Goal: Transaction & Acquisition: Subscribe to service/newsletter

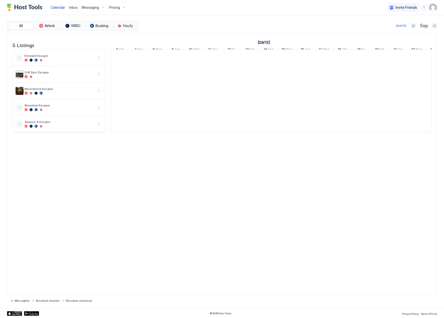
scroll to position [0, 278]
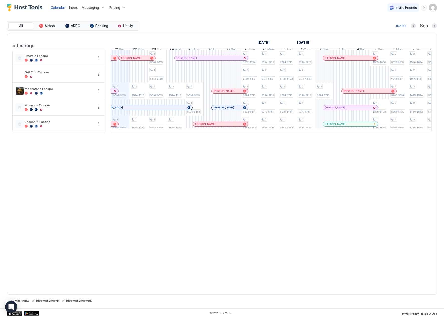
click at [116, 8] on span "Pricing" at bounding box center [114, 7] width 11 height 5
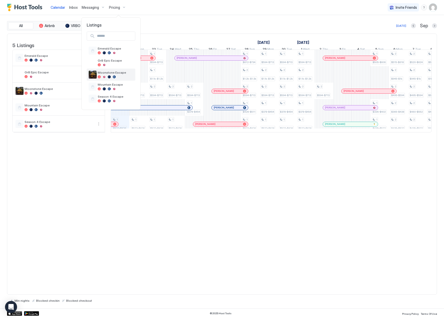
click at [109, 73] on span "Moonstone Escape" at bounding box center [116, 73] width 36 height 4
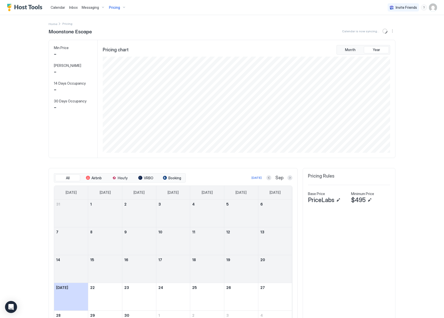
scroll to position [96, 289]
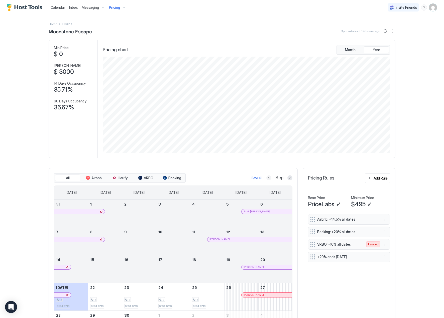
click at [266, 180] on button "Previous month" at bounding box center [268, 177] width 5 height 5
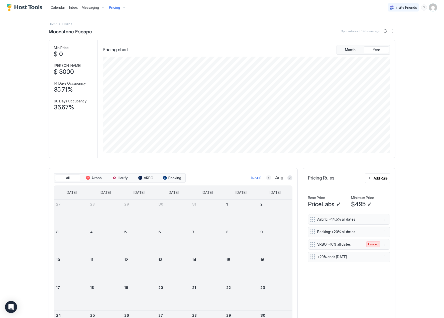
click at [266, 180] on button "Previous month" at bounding box center [268, 177] width 5 height 5
click at [265, 180] on button "Previous month" at bounding box center [262, 177] width 5 height 5
click at [267, 180] on button "Previous month" at bounding box center [269, 177] width 5 height 5
click at [111, 7] on span "Pricing" at bounding box center [114, 7] width 11 height 5
click at [110, 53] on div at bounding box center [109, 52] width 3 height 3
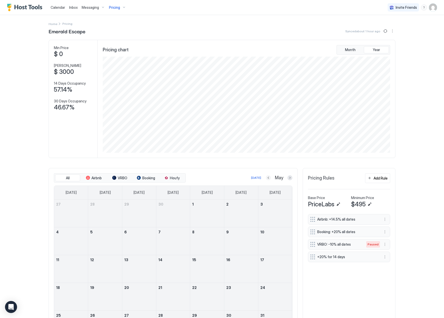
click at [267, 180] on button "Previous month" at bounding box center [268, 177] width 5 height 5
click at [267, 180] on button "Previous month" at bounding box center [269, 177] width 5 height 5
click at [267, 180] on button "Previous month" at bounding box center [268, 177] width 5 height 5
click at [267, 180] on button "Previous month" at bounding box center [269, 177] width 5 height 5
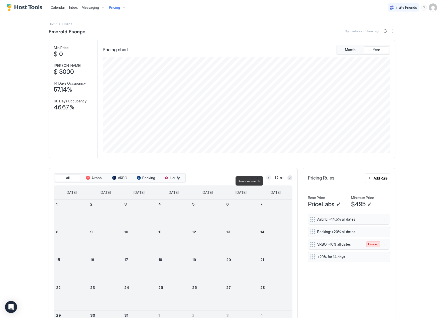
click at [267, 180] on button "Previous month" at bounding box center [268, 177] width 5 height 5
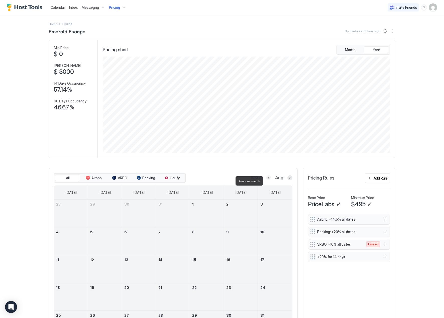
click at [267, 180] on button "Previous month" at bounding box center [268, 177] width 5 height 5
click at [267, 180] on button "Previous month" at bounding box center [269, 177] width 5 height 5
click at [267, 180] on button "Previous month" at bounding box center [268, 177] width 5 height 5
click at [267, 180] on button "Previous month" at bounding box center [269, 177] width 5 height 5
click at [267, 180] on button "Previous month" at bounding box center [268, 177] width 5 height 5
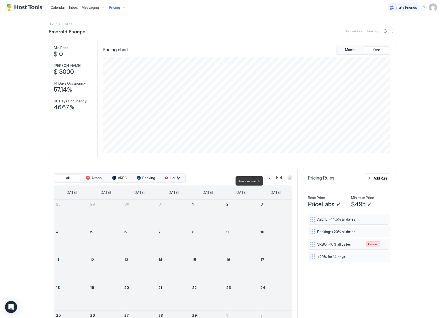
click at [267, 180] on button "Previous month" at bounding box center [269, 177] width 5 height 5
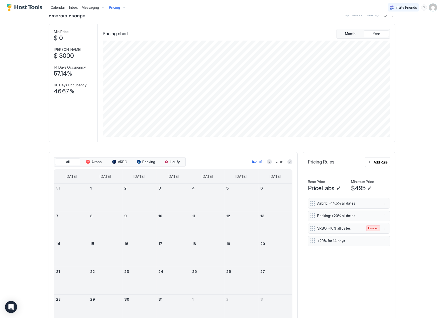
scroll to position [42, 0]
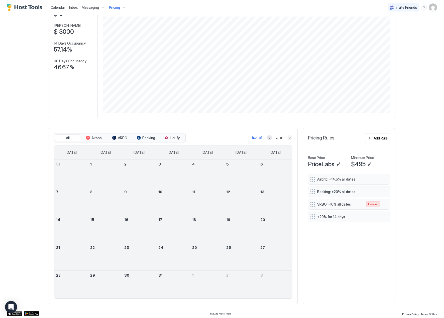
click at [287, 138] on button "Next month" at bounding box center [289, 137] width 5 height 5
click at [288, 138] on button "Next month" at bounding box center [289, 137] width 5 height 5
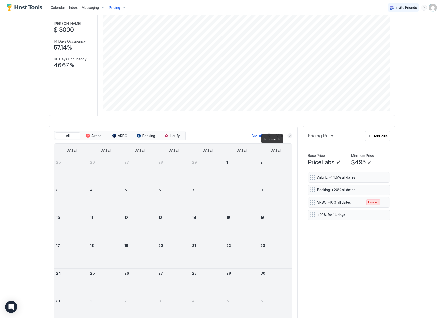
click at [288, 138] on button "Next month" at bounding box center [289, 135] width 5 height 5
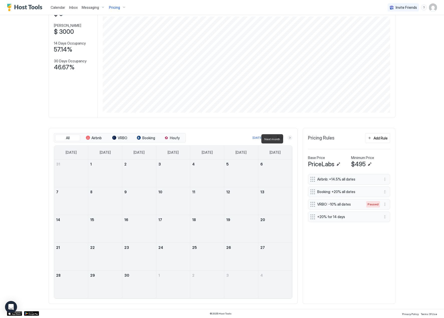
click at [288, 138] on button "Next month" at bounding box center [289, 137] width 5 height 5
click at [287, 140] on button "Next month" at bounding box center [289, 137] width 5 height 5
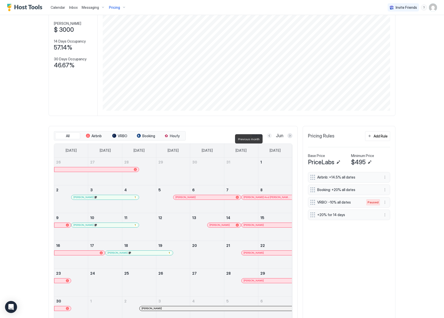
click at [268, 138] on button "Previous month" at bounding box center [269, 135] width 5 height 5
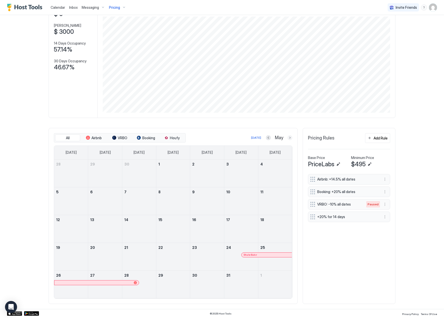
click at [287, 138] on button "Next month" at bounding box center [289, 137] width 5 height 5
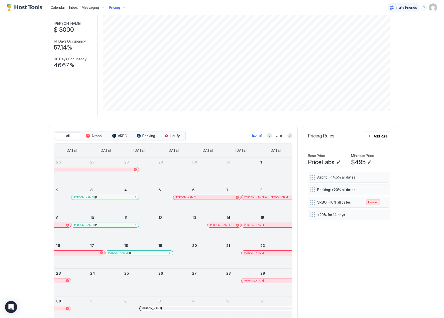
scroll to position [70, 0]
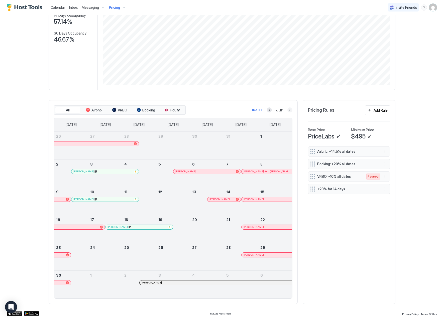
click at [288, 111] on button "Next month" at bounding box center [289, 109] width 5 height 5
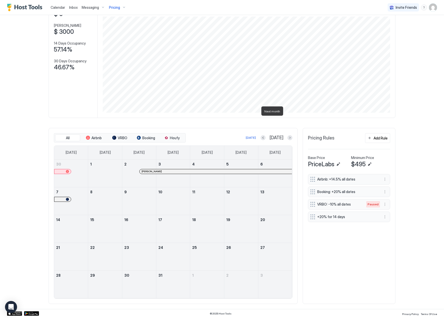
scroll to position [42, 0]
